Goal: Task Accomplishment & Management: Use online tool/utility

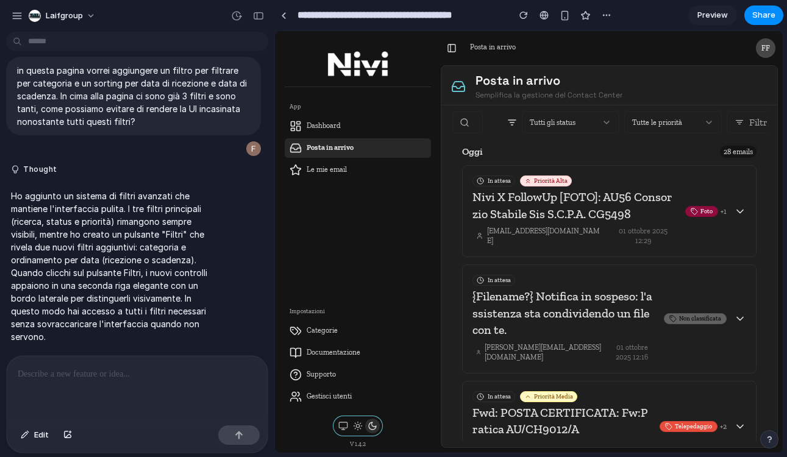
click at [274, 185] on main "Chat Preview" at bounding box center [528, 241] width 509 height 423
click at [741, 119] on icon at bounding box center [740, 123] width 10 height 10
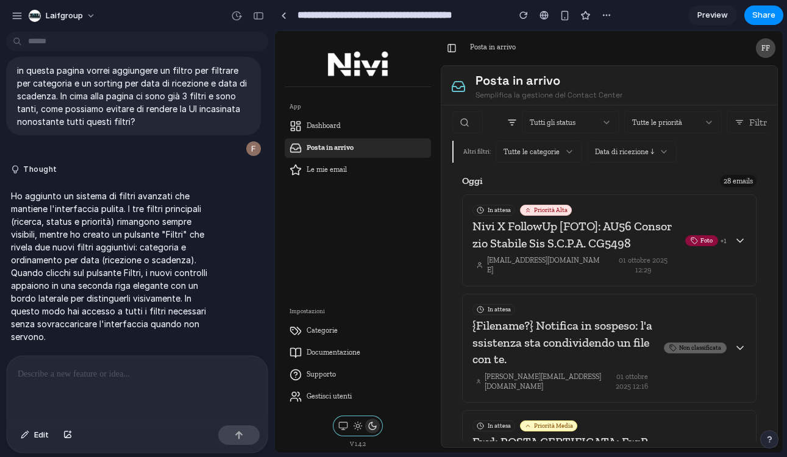
click at [741, 119] on icon at bounding box center [740, 123] width 10 height 10
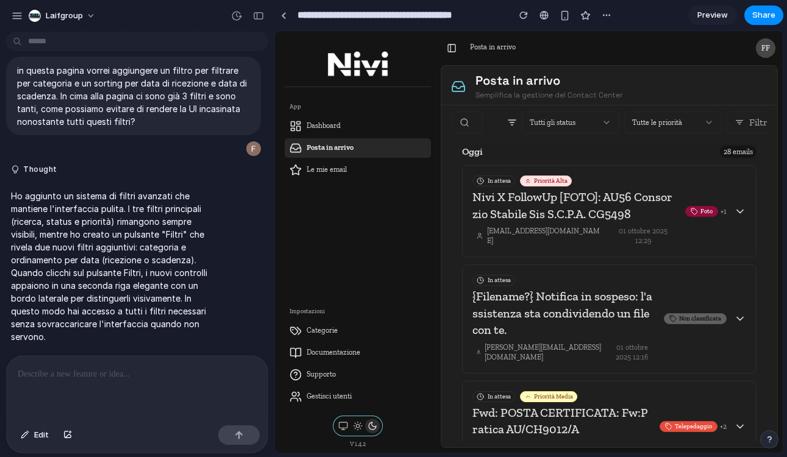
click at [741, 119] on icon at bounding box center [740, 123] width 10 height 10
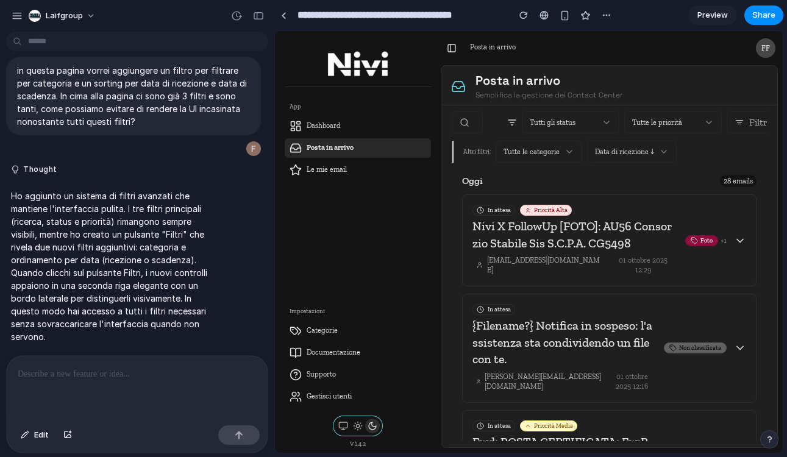
click at [741, 119] on icon at bounding box center [740, 123] width 10 height 10
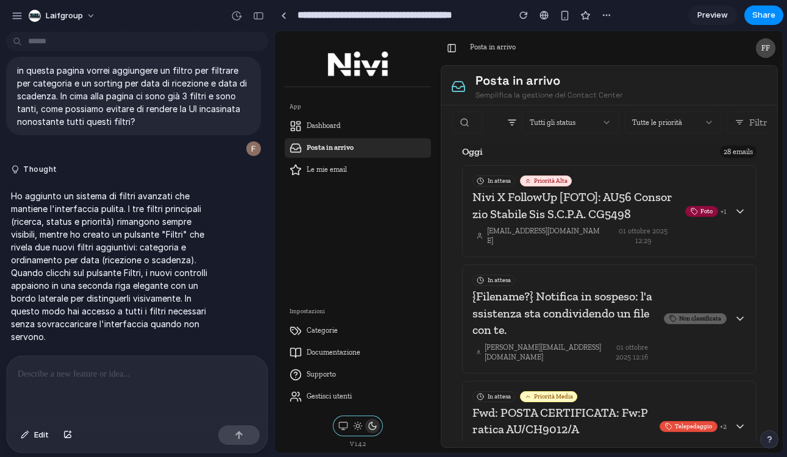
click at [110, 385] on div at bounding box center [137, 388] width 261 height 65
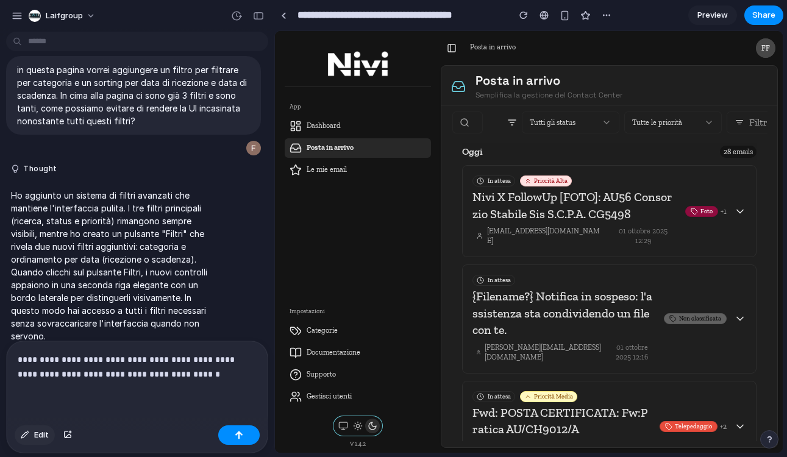
click at [36, 433] on span "Edit" at bounding box center [41, 435] width 15 height 12
click at [743, 130] on div at bounding box center [529, 242] width 507 height 421
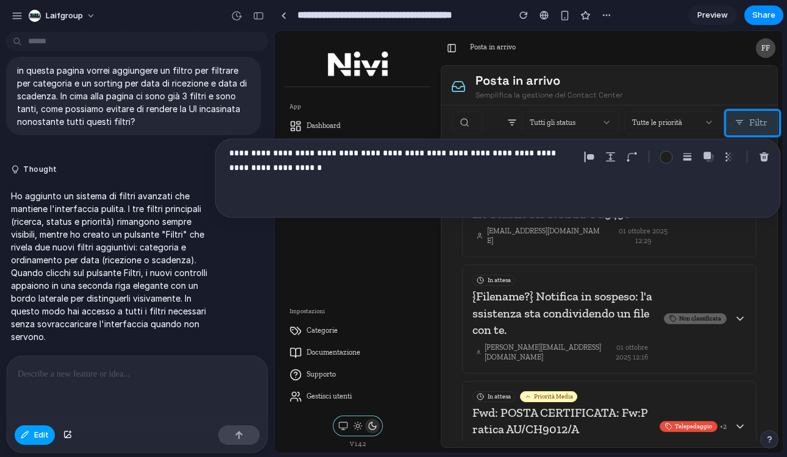
click at [41, 433] on span "Edit" at bounding box center [41, 435] width 15 height 12
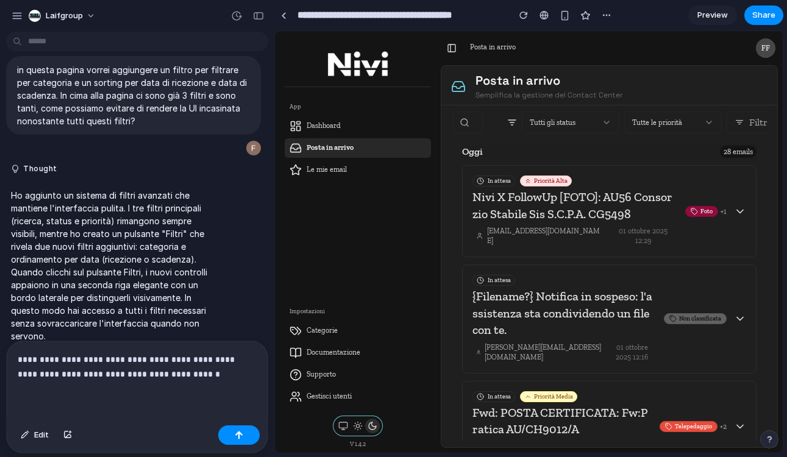
click at [193, 376] on p "**********" at bounding box center [137, 366] width 239 height 29
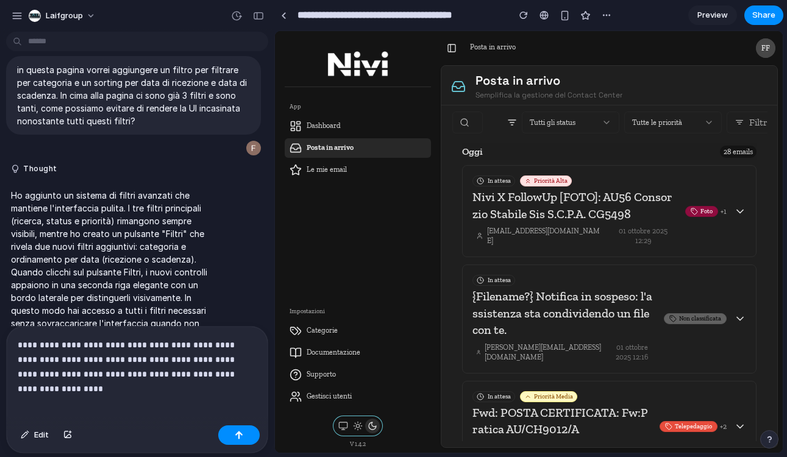
scroll to position [129, 0]
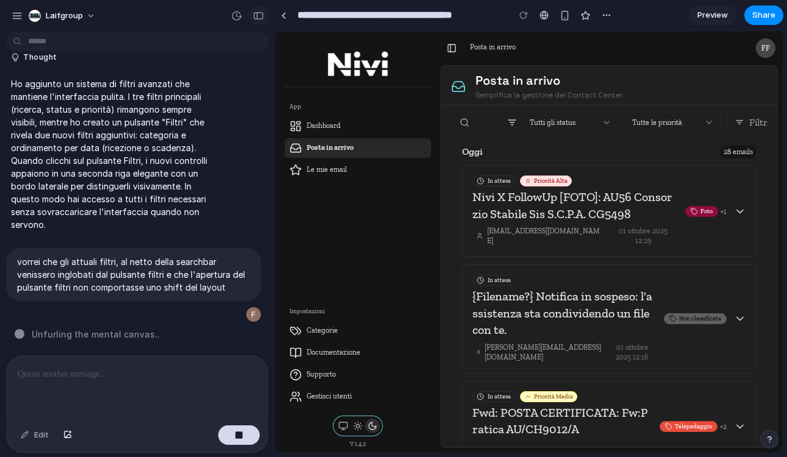
click at [258, 17] on div "button" at bounding box center [258, 16] width 11 height 9
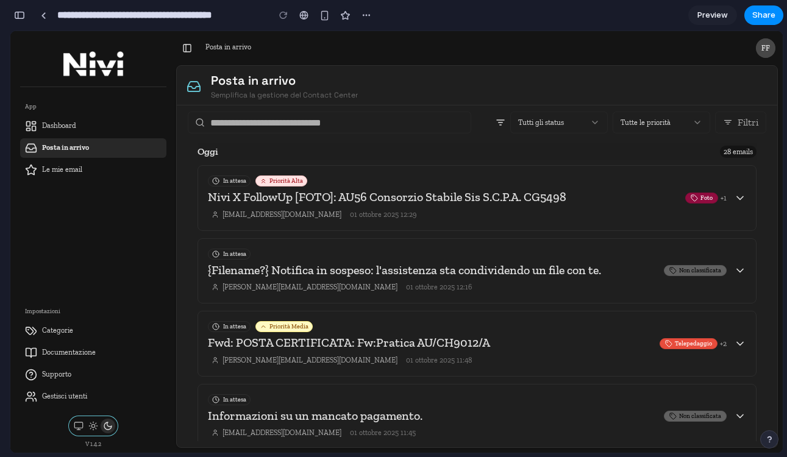
scroll to position [219, 0]
click at [20, 18] on div "button" at bounding box center [19, 15] width 11 height 9
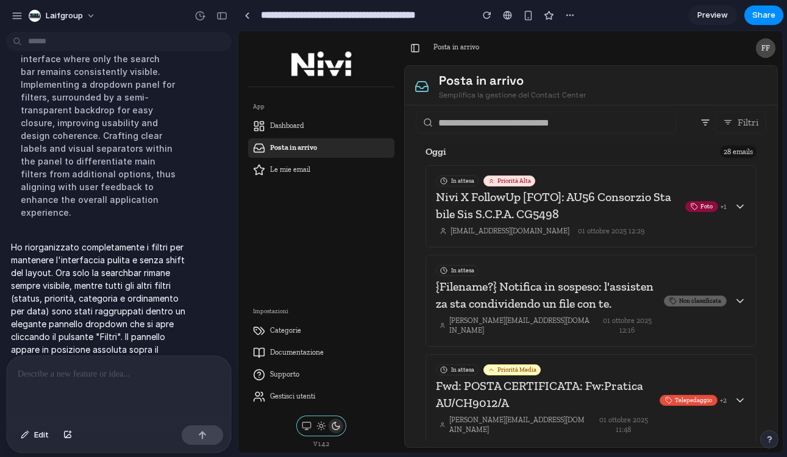
scroll to position [583, 0]
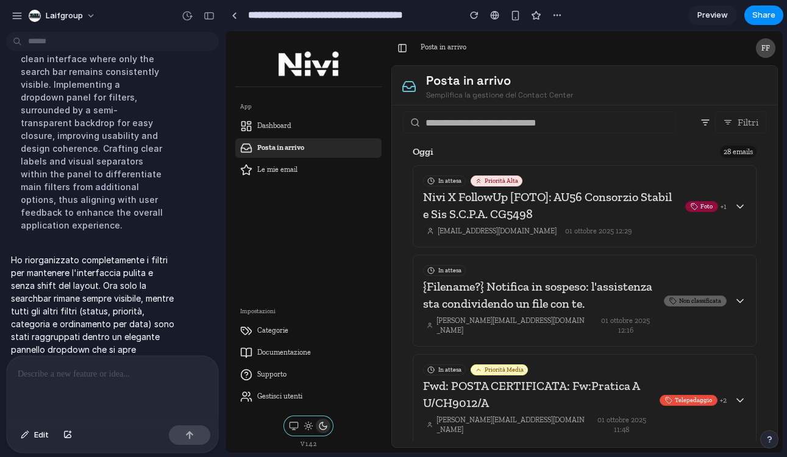
drag, startPoint x: 271, startPoint y: 352, endPoint x: 225, endPoint y: 352, distance: 46.3
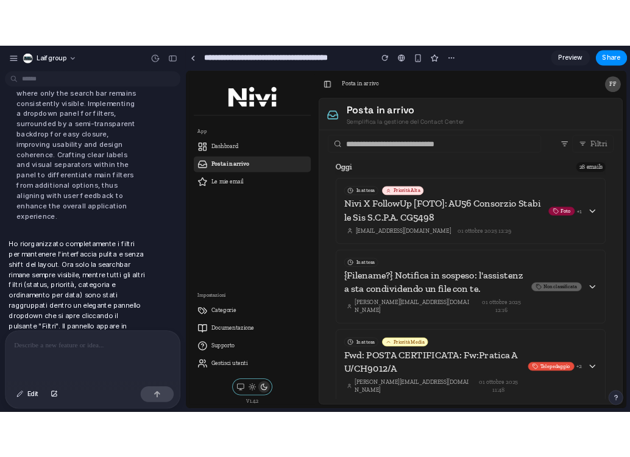
scroll to position [570, 0]
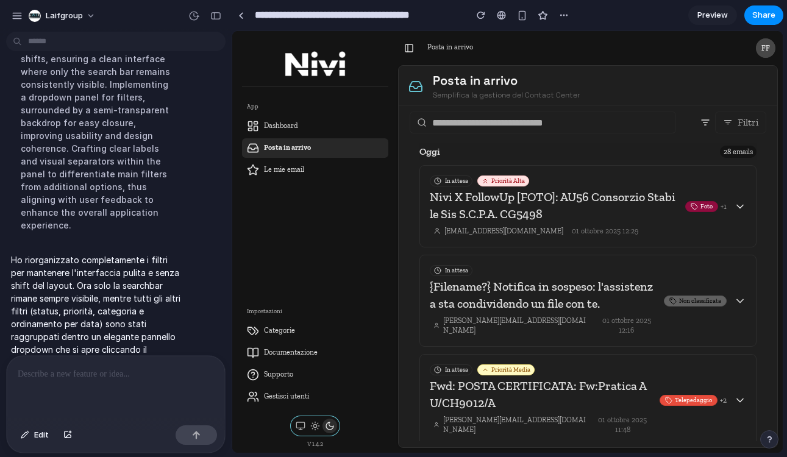
drag, startPoint x: 221, startPoint y: 344, endPoint x: 243, endPoint y: 316, distance: 36.1
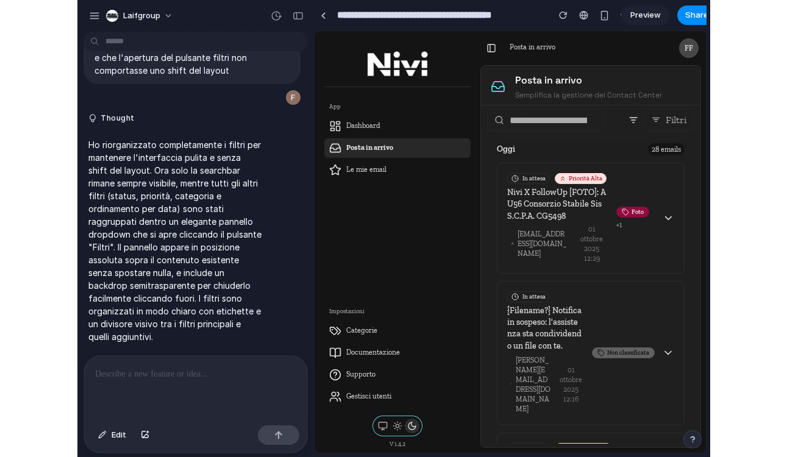
scroll to position [384, 0]
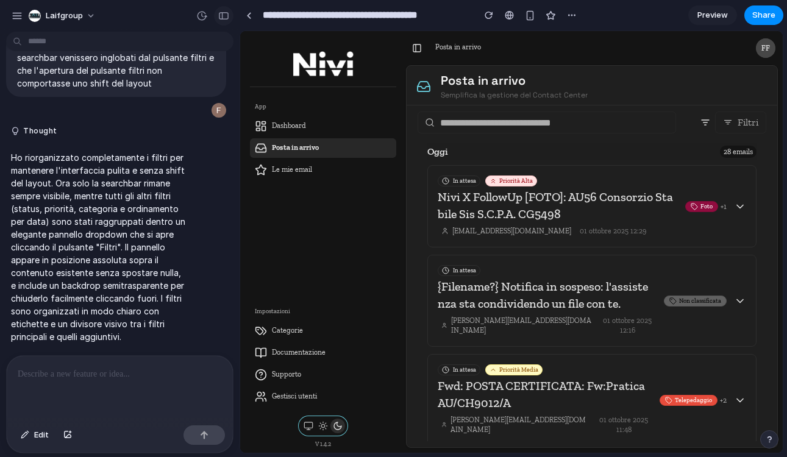
click at [227, 14] on div "button" at bounding box center [223, 16] width 11 height 9
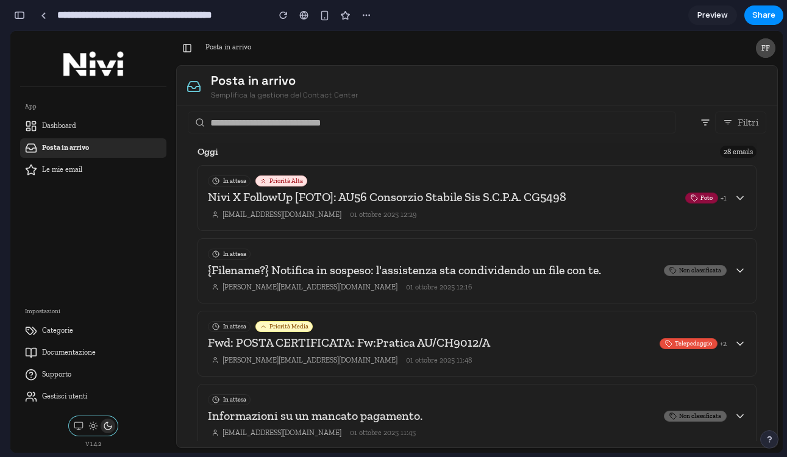
click at [744, 124] on span "Filtri" at bounding box center [748, 122] width 21 height 11
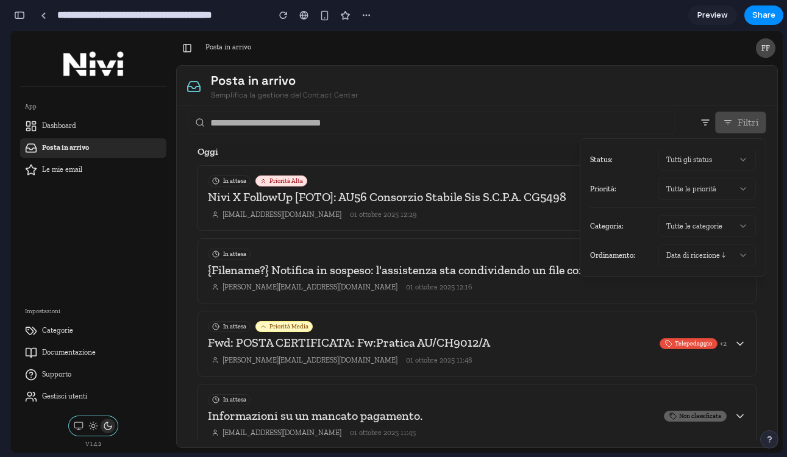
click at [705, 122] on div at bounding box center [396, 242] width 772 height 422
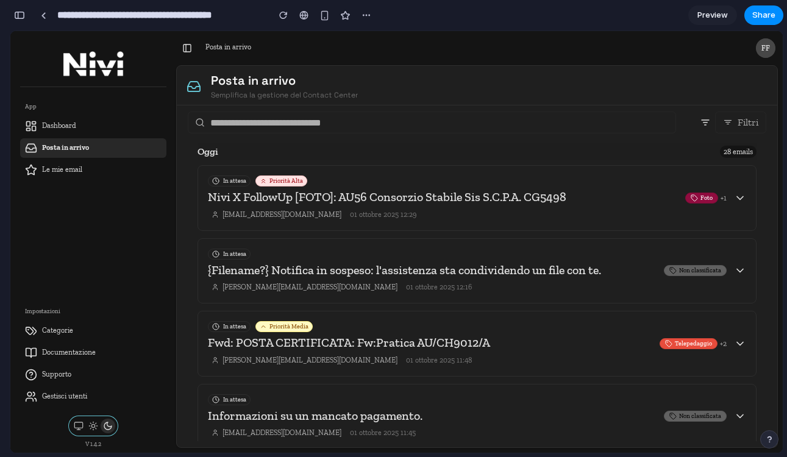
click at [762, 118] on button "Filtri" at bounding box center [740, 123] width 51 height 22
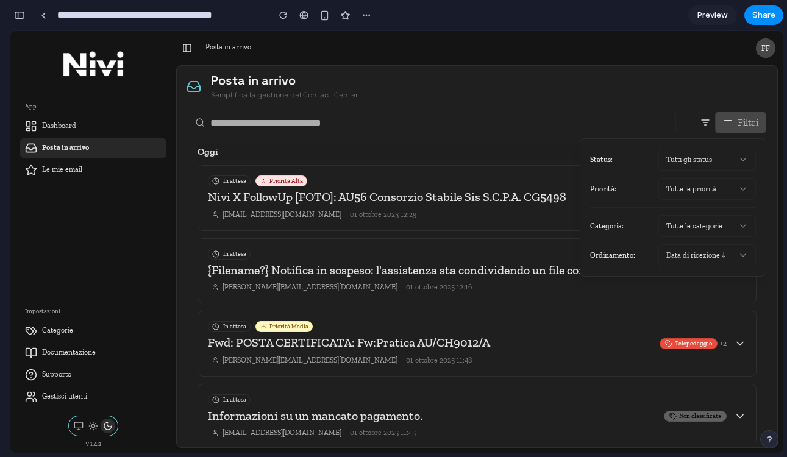
click at [762, 118] on div at bounding box center [396, 242] width 772 height 422
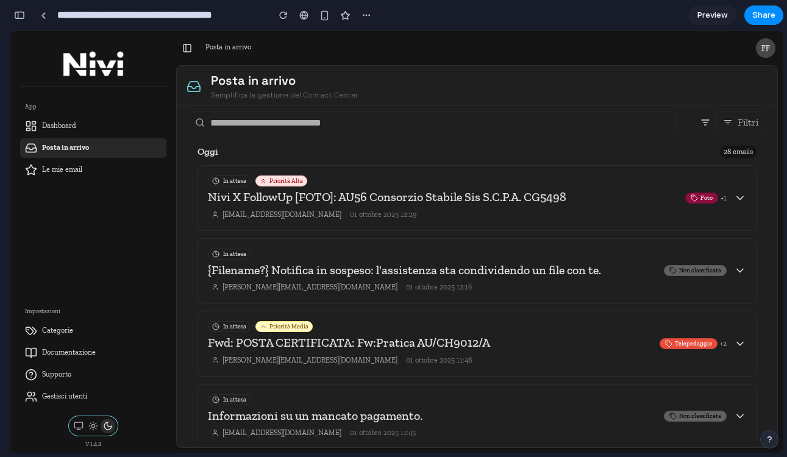
click at [762, 118] on button "Filtri" at bounding box center [740, 123] width 51 height 22
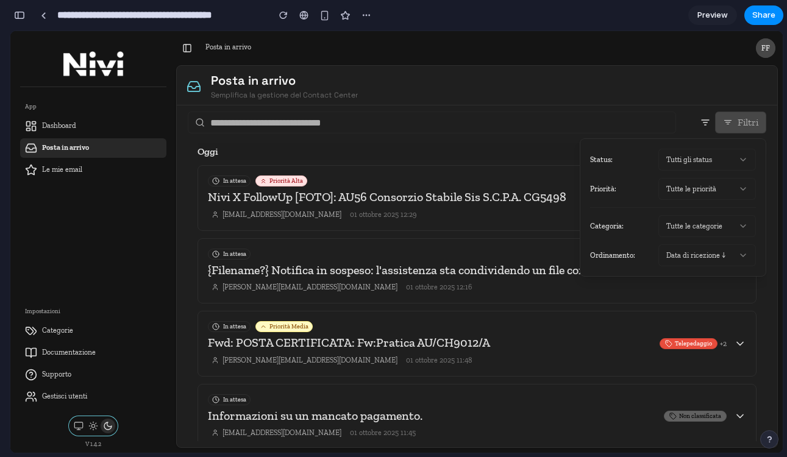
click at [706, 223] on span "Tutte le categorie" at bounding box center [694, 226] width 56 height 10
click at [728, 256] on div "Data di ricezione ↓" at bounding box center [707, 255] width 98 height 22
click at [733, 173] on div "Status: Tutti gli status Priorità: Tutte le priorità Categoria: Tutte le catego…" at bounding box center [673, 208] width 166 height 118
click at [733, 188] on button "Tutte le priorità" at bounding box center [707, 189] width 98 height 22
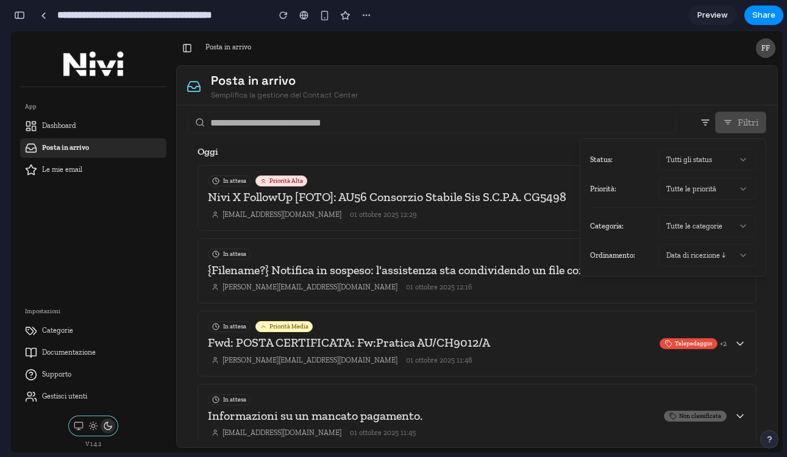
click at [739, 155] on icon at bounding box center [743, 160] width 10 height 10
click at [728, 190] on button "Tutte le priorità" at bounding box center [707, 189] width 98 height 22
click at [18, 16] on div "button" at bounding box center [19, 15] width 11 height 9
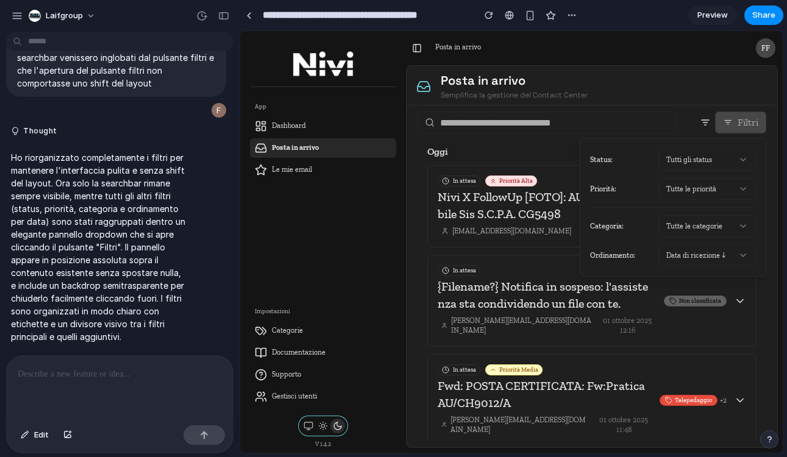
click at [87, 352] on div "in questa pagina vorrei aggiungere un filtro per filtrare per categoria e un so…" at bounding box center [116, 196] width 232 height 319
click at [86, 363] on div at bounding box center [120, 388] width 226 height 65
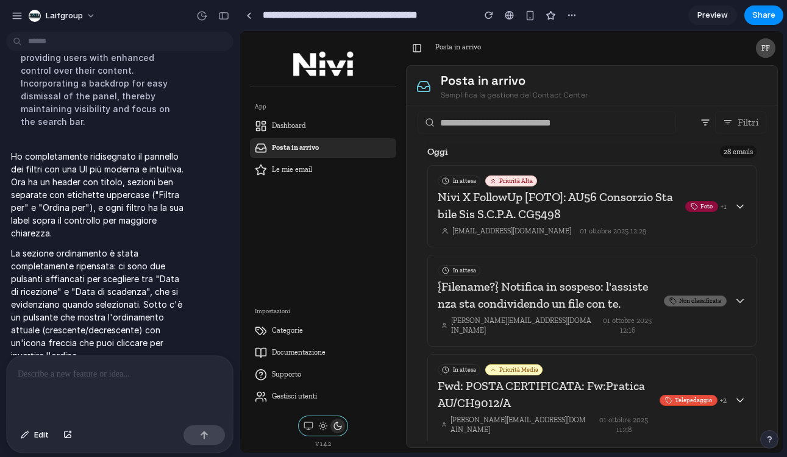
scroll to position [912, 0]
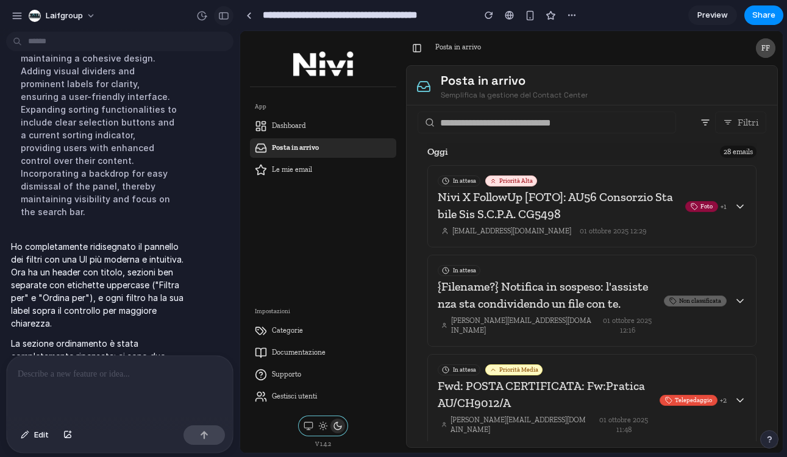
click at [226, 23] on button "button" at bounding box center [224, 16] width 20 height 20
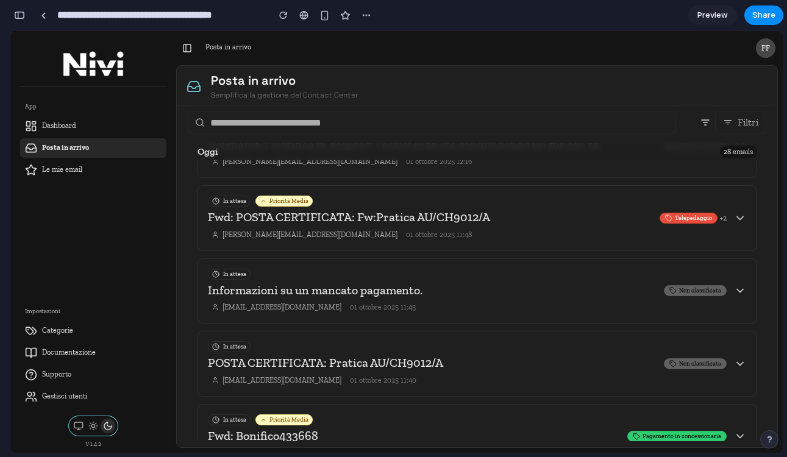
scroll to position [0, 0]
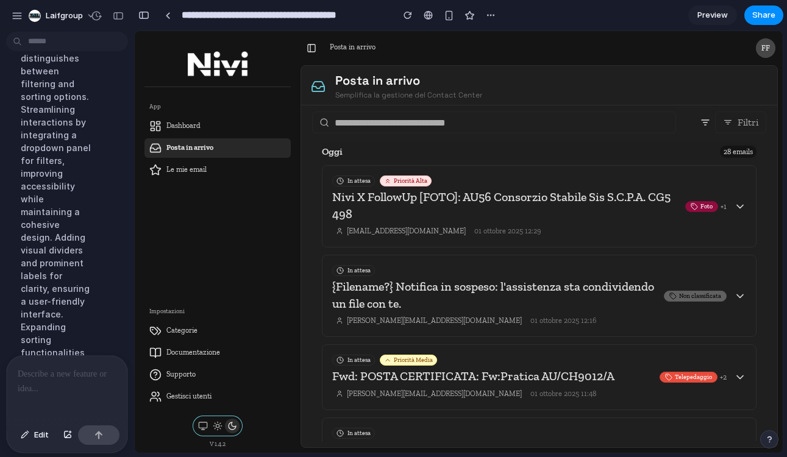
click at [9, 197] on div at bounding box center [5, 228] width 11 height 457
click at [83, 382] on div at bounding box center [67, 388] width 121 height 65
click at [39, 385] on div at bounding box center [67, 388] width 121 height 65
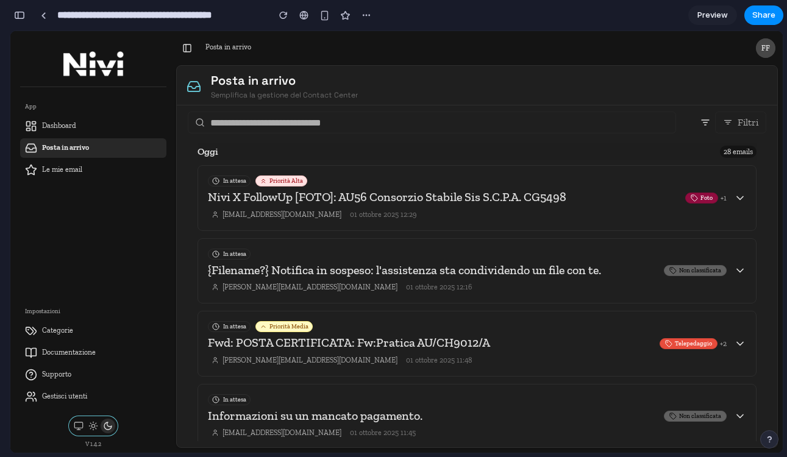
click at [733, 125] on button "Filtri" at bounding box center [740, 123] width 51 height 22
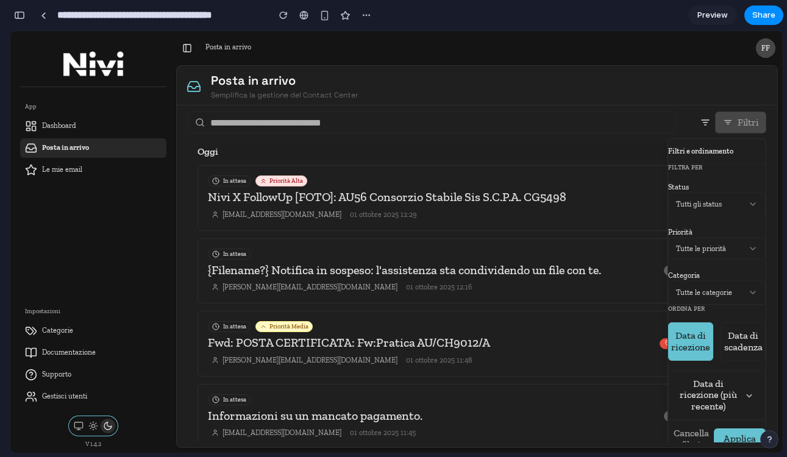
click at [12, 16] on button "button" at bounding box center [20, 15] width 20 height 20
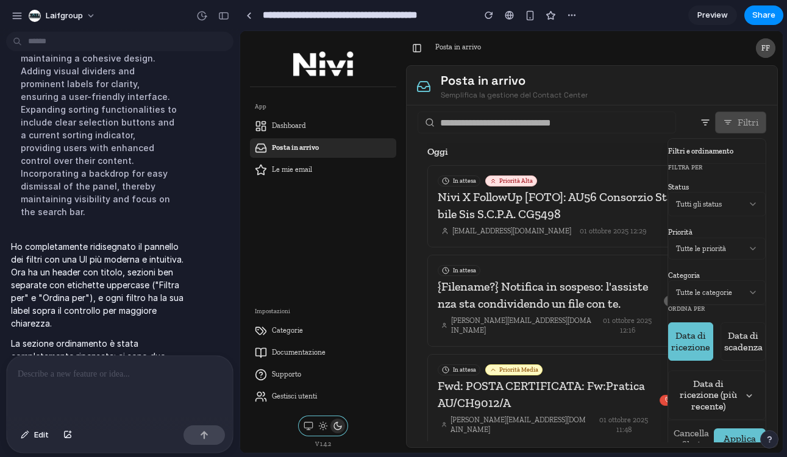
click at [85, 402] on div at bounding box center [120, 388] width 226 height 65
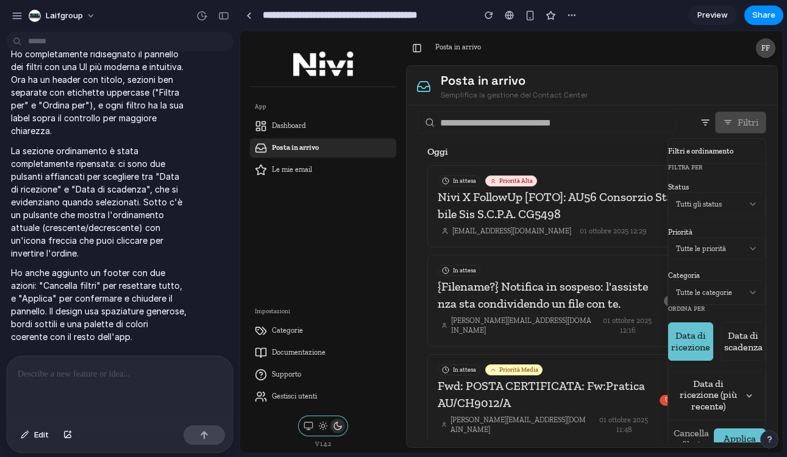
click at [76, 375] on p at bounding box center [120, 374] width 204 height 15
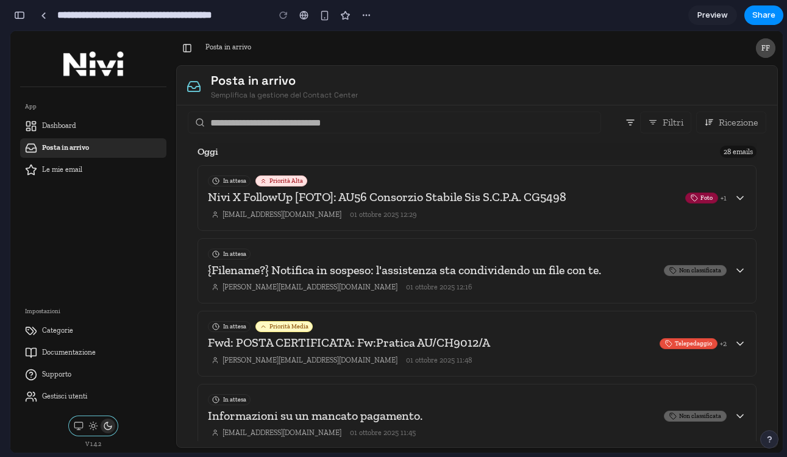
scroll to position [3026, 0]
click at [20, 21] on button "button" at bounding box center [20, 15] width 20 height 20
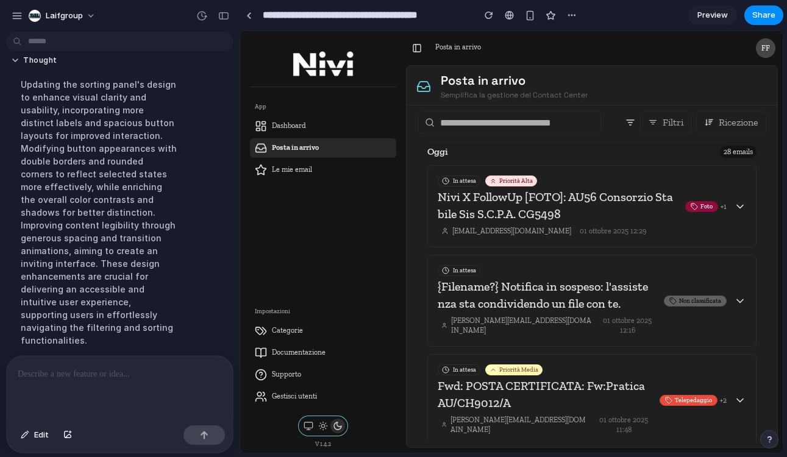
scroll to position [1803, 0]
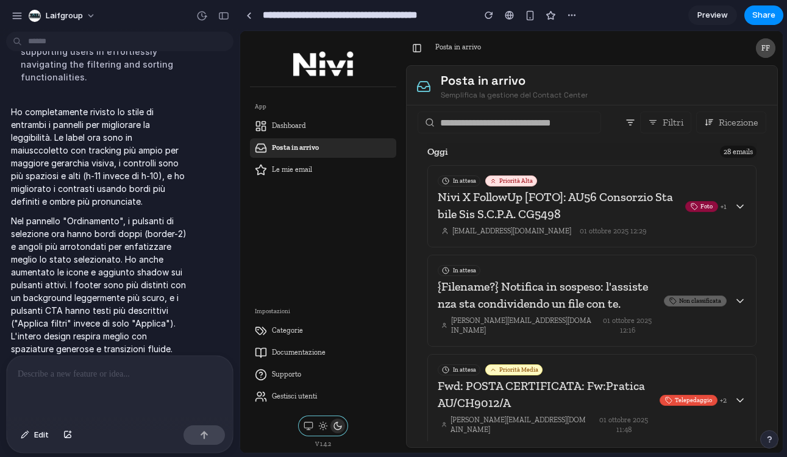
click at [662, 115] on button "Filtri" at bounding box center [665, 123] width 51 height 22
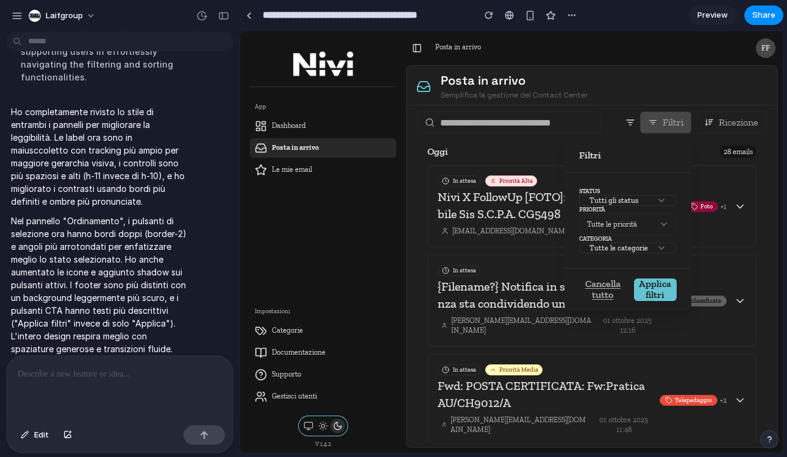
click at [660, 123] on div at bounding box center [511, 242] width 543 height 422
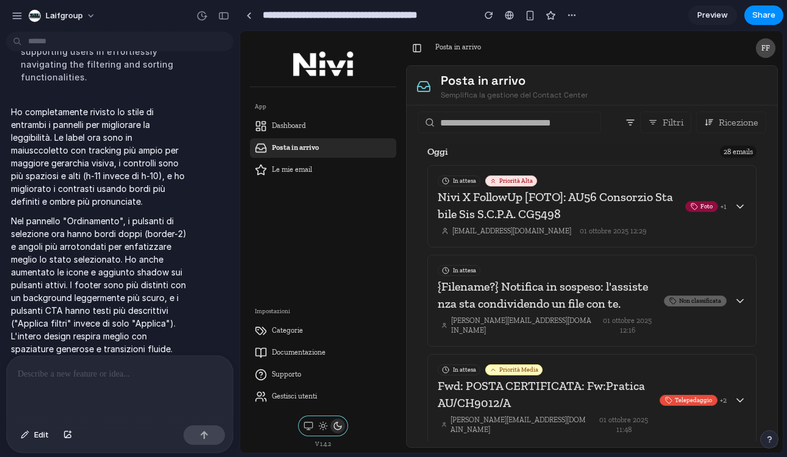
click at [724, 123] on span "Ricezione" at bounding box center [739, 122] width 40 height 11
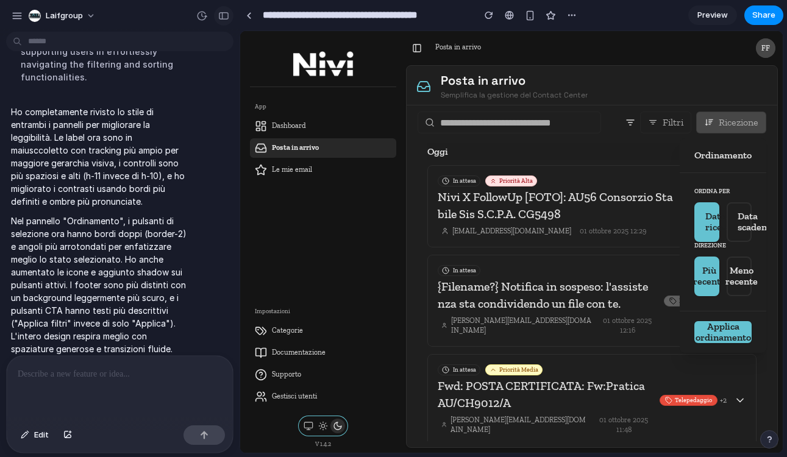
click at [223, 14] on div "button" at bounding box center [223, 16] width 11 height 9
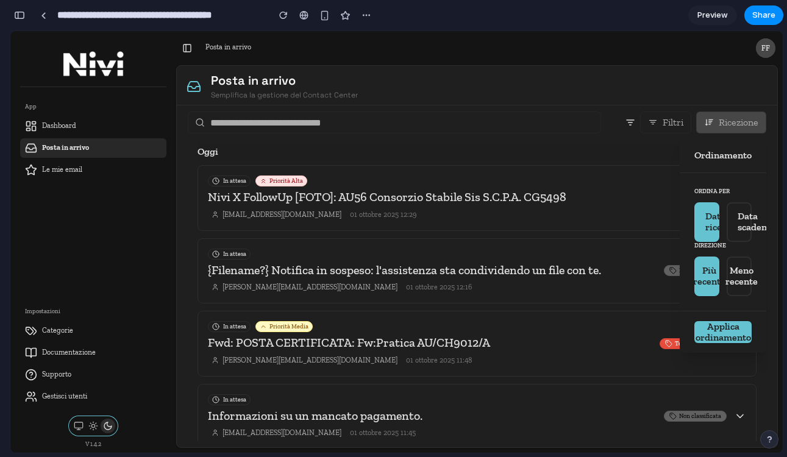
click at [705, 121] on div at bounding box center [396, 242] width 772 height 422
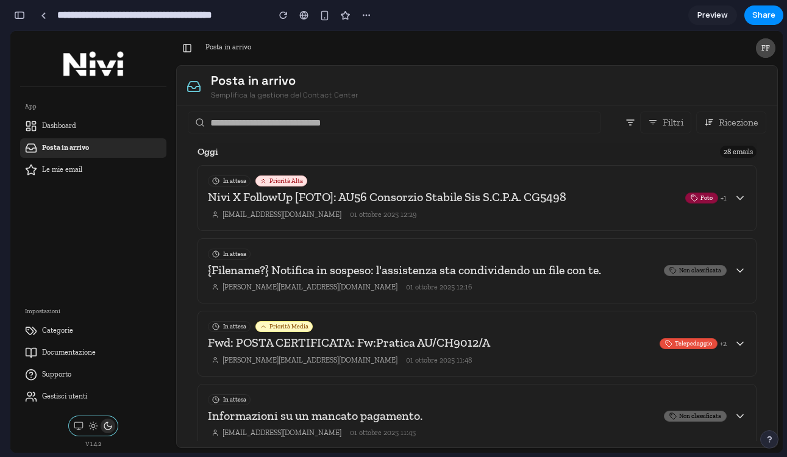
click at [709, 121] on icon at bounding box center [709, 122] width 8 height 7
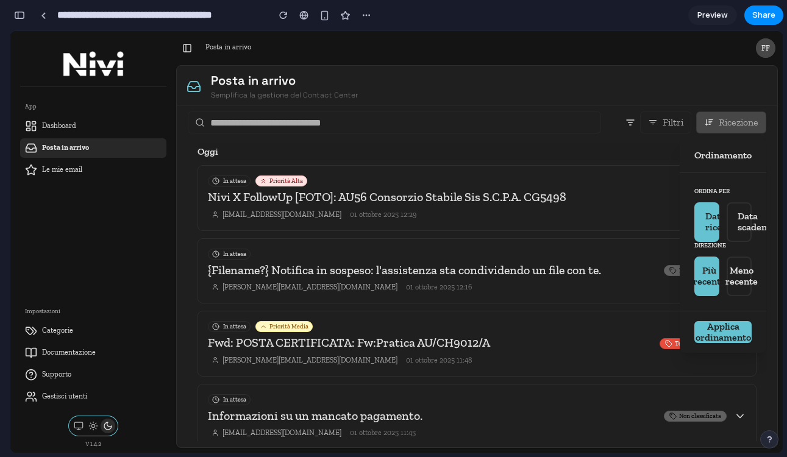
click at [723, 123] on div at bounding box center [396, 242] width 772 height 422
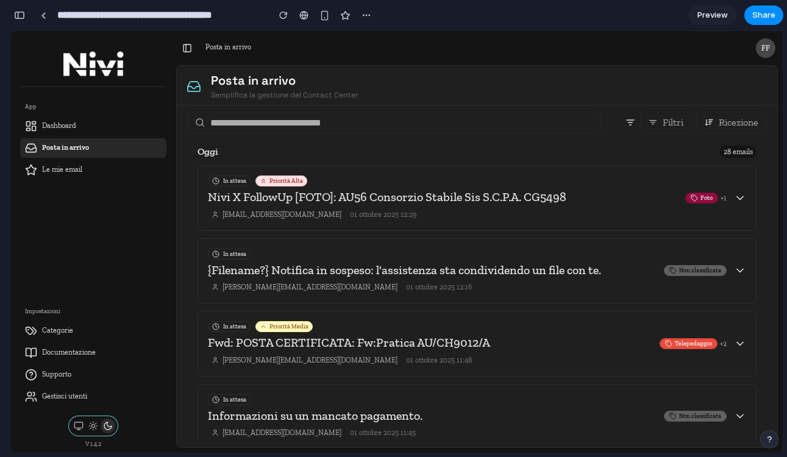
click at [663, 123] on span "Filtri" at bounding box center [673, 122] width 21 height 11
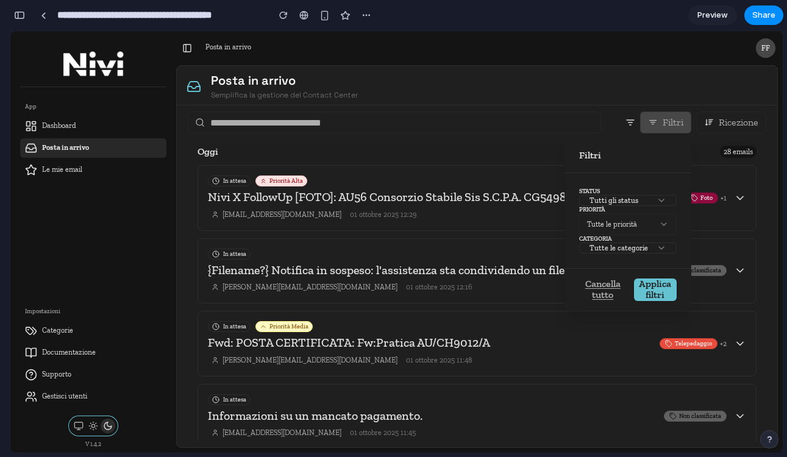
click at [637, 201] on div "Tutti gli status" at bounding box center [628, 200] width 98 height 11
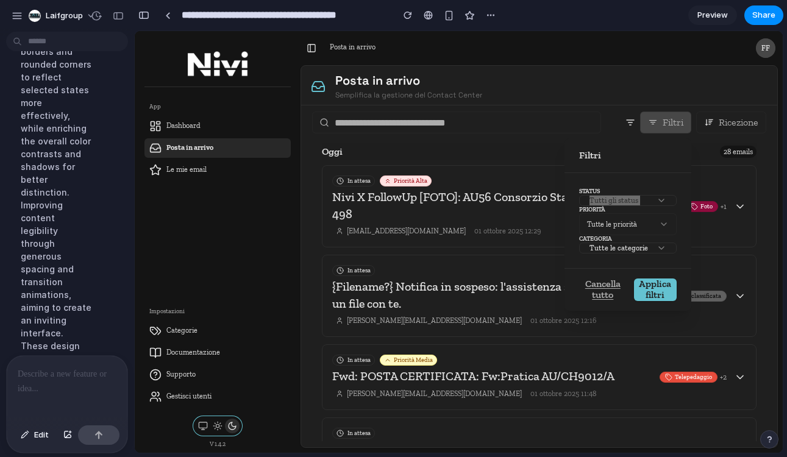
click at [41, 380] on p at bounding box center [67, 374] width 99 height 15
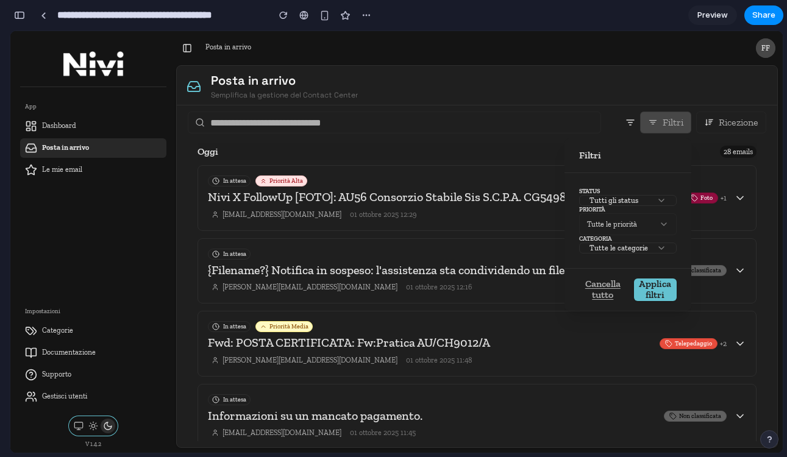
click at [659, 235] on label "Categoria" at bounding box center [628, 238] width 98 height 7
click at [659, 227] on button "Tutte le priorità" at bounding box center [628, 224] width 98 height 22
click at [661, 201] on icon at bounding box center [662, 201] width 10 height 10
click at [45, 16] on div at bounding box center [43, 15] width 5 height 7
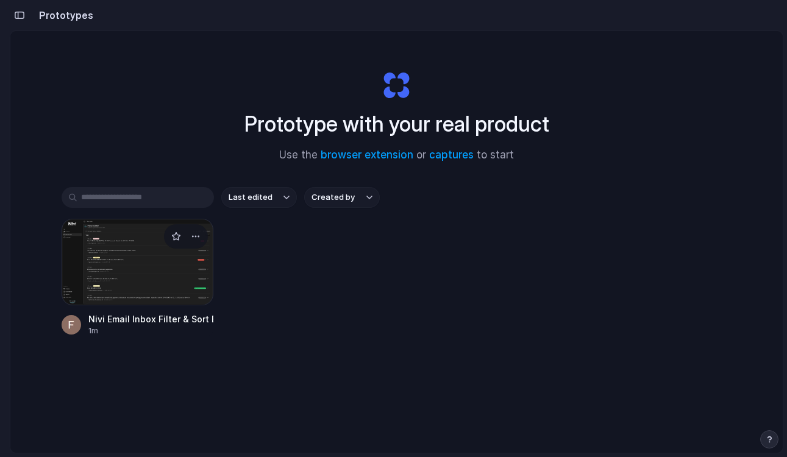
click at [131, 263] on div at bounding box center [138, 262] width 152 height 87
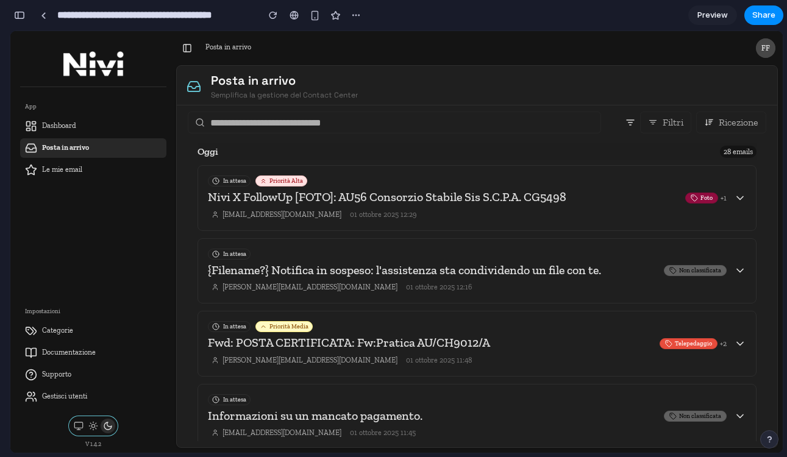
click at [719, 122] on span "Ricezione" at bounding box center [739, 122] width 40 height 11
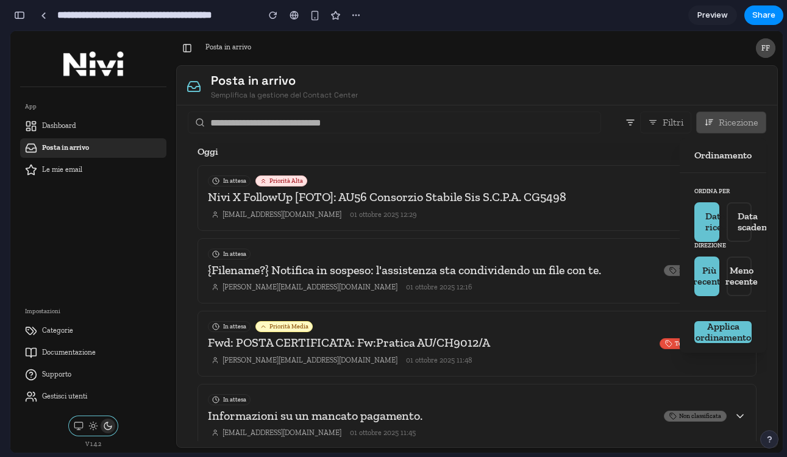
click at [719, 122] on div at bounding box center [396, 242] width 772 height 422
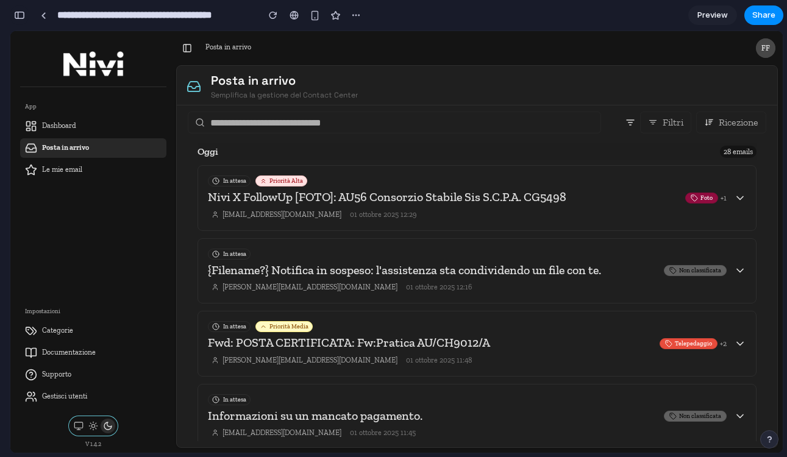
click at [16, 14] on div "button" at bounding box center [19, 15] width 11 height 9
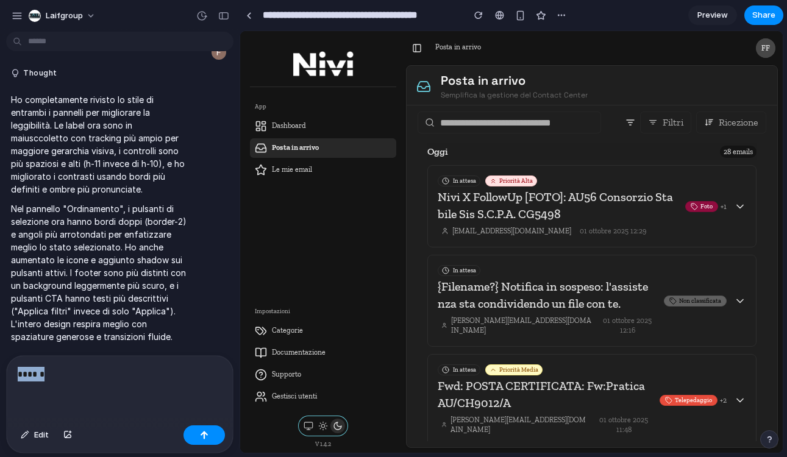
drag, startPoint x: 82, startPoint y: 372, endPoint x: -70, endPoint y: 367, distance: 151.9
click at [0, 367] on html "laifgroup in questa pagina vorrei aggiungere un filtro per filtrare per categor…" at bounding box center [393, 228] width 787 height 457
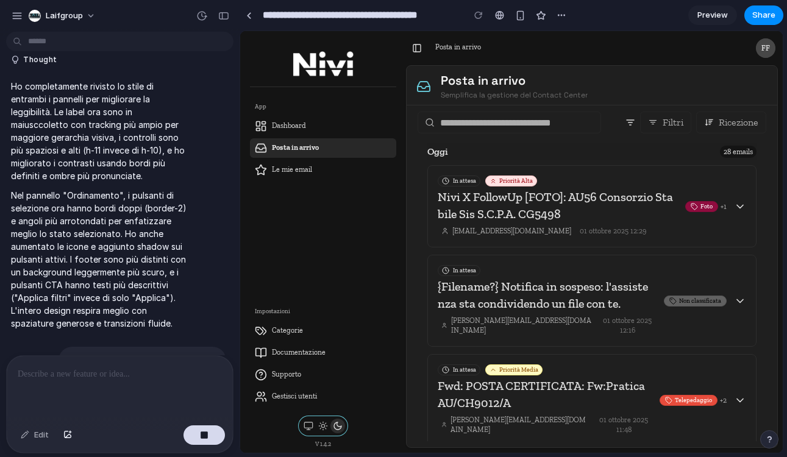
scroll to position [1626, 0]
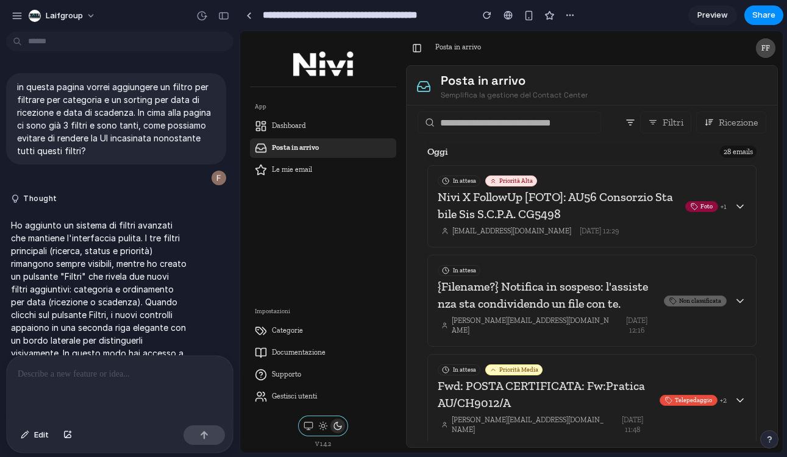
scroll to position [1428, 0]
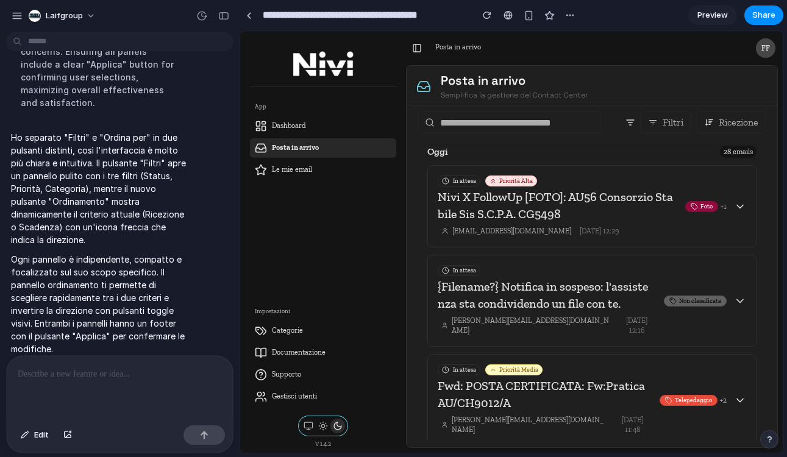
click at [642, 151] on div "Oggi 28 emails" at bounding box center [591, 151] width 329 height 17
click at [727, 121] on span "Ricezione" at bounding box center [739, 122] width 40 height 11
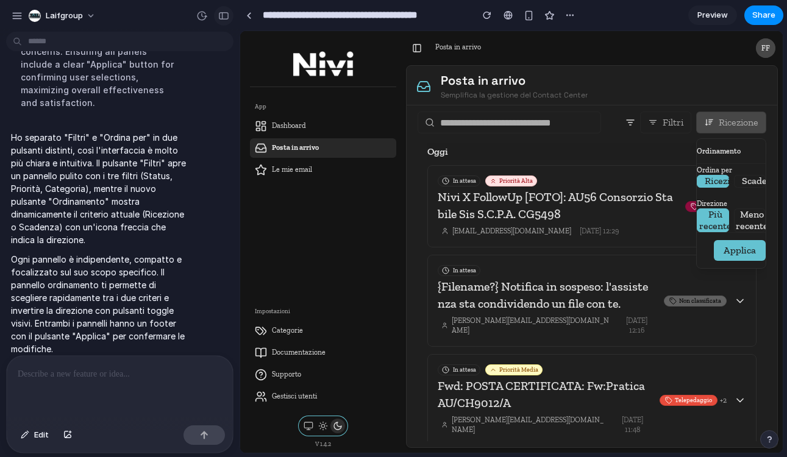
click at [227, 19] on div "button" at bounding box center [223, 16] width 11 height 9
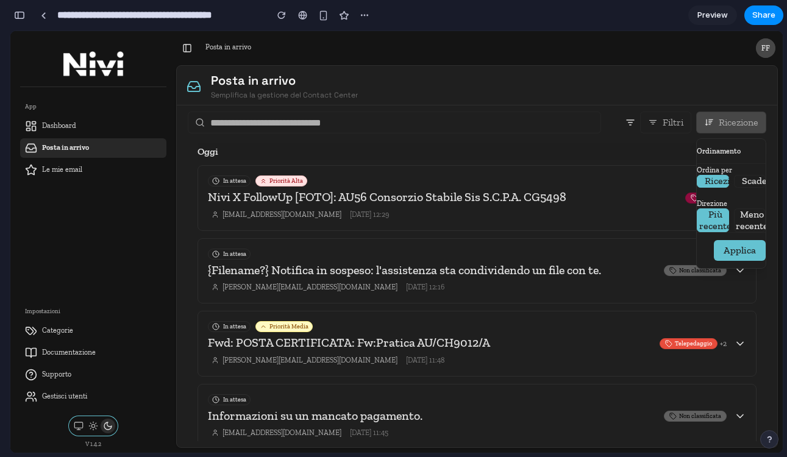
scroll to position [2299, 0]
click at [684, 121] on div at bounding box center [396, 242] width 772 height 422
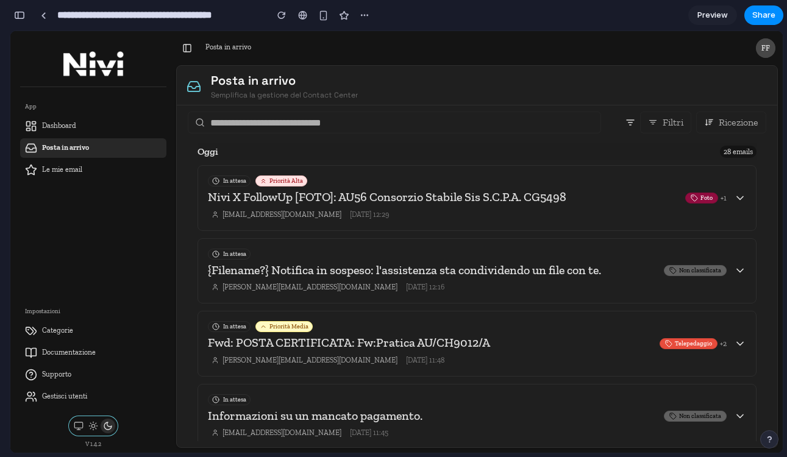
click at [684, 121] on button "Filtri" at bounding box center [665, 123] width 51 height 22
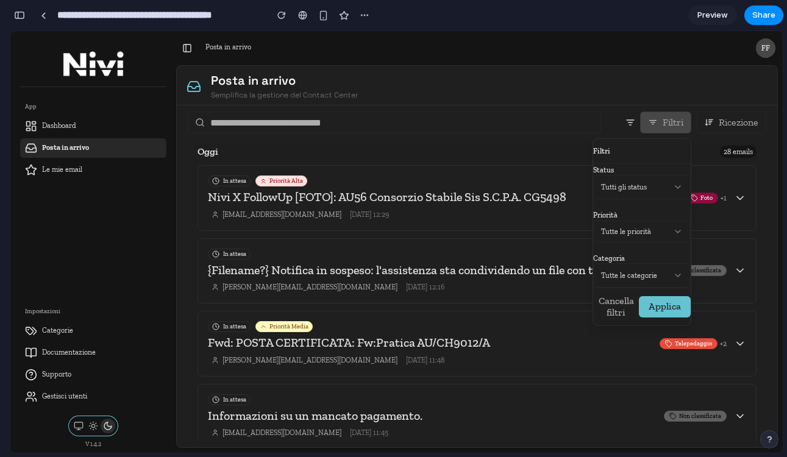
click at [683, 120] on div at bounding box center [396, 242] width 772 height 422
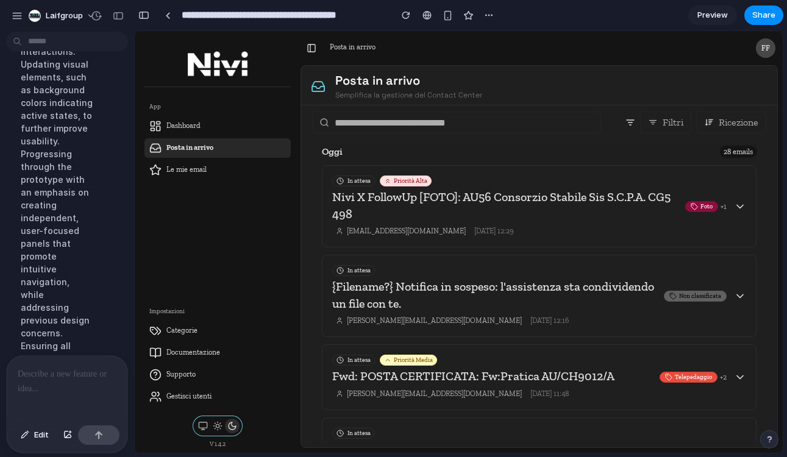
click at [48, 396] on div at bounding box center [67, 388] width 121 height 65
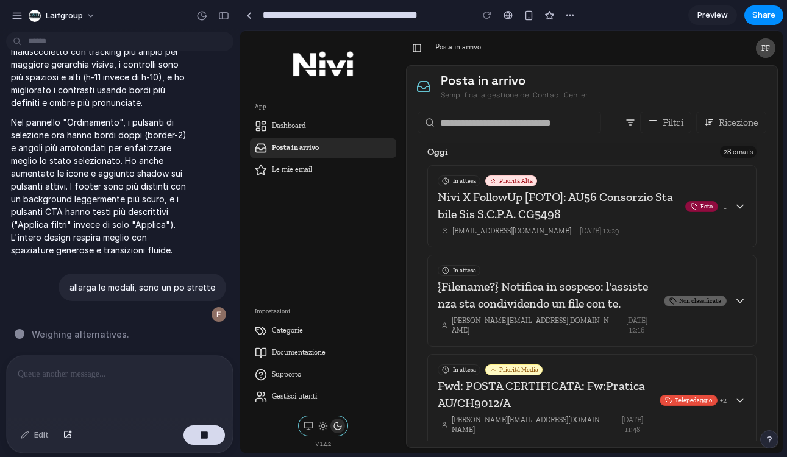
scroll to position [1889, 0]
